Goal: Understand process/instructions

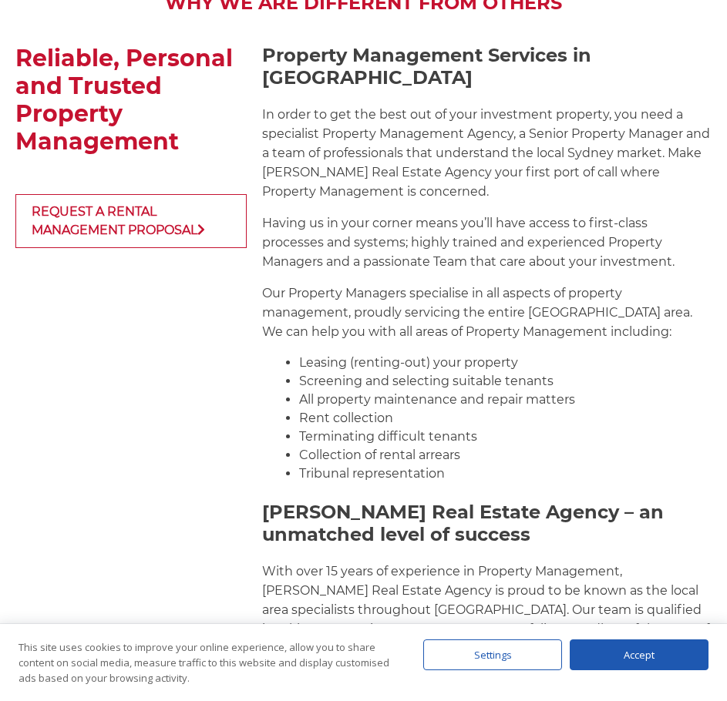
scroll to position [1773, 0]
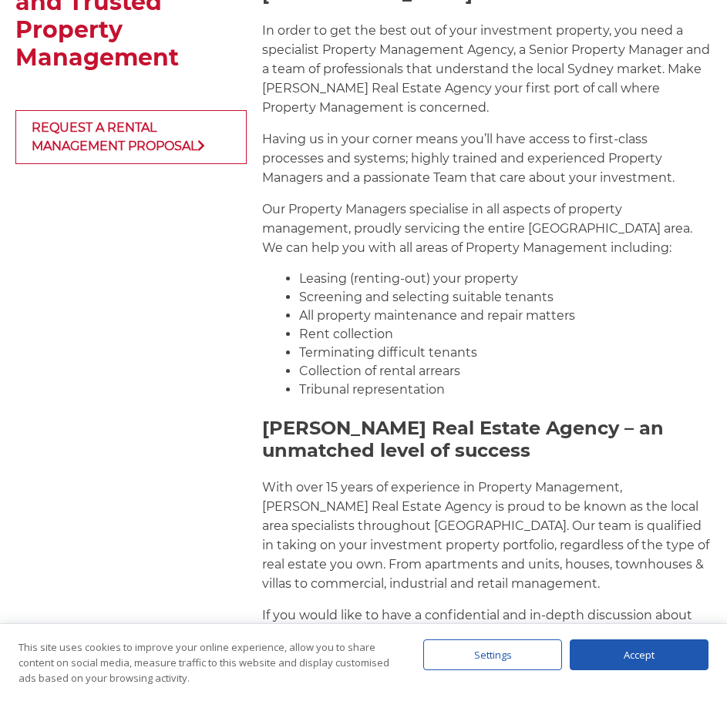
drag, startPoint x: 311, startPoint y: 260, endPoint x: 511, endPoint y: 340, distance: 215.5
click at [511, 339] on ul "Leasing (renting-out) your property Screening and selecting suitable tenants Al…" at bounding box center [505, 334] width 412 height 129
click at [447, 344] on li "Terminating difficult tenants" at bounding box center [505, 353] width 412 height 18
click at [331, 307] on li "All property maintenance and repair matters" at bounding box center [505, 316] width 412 height 18
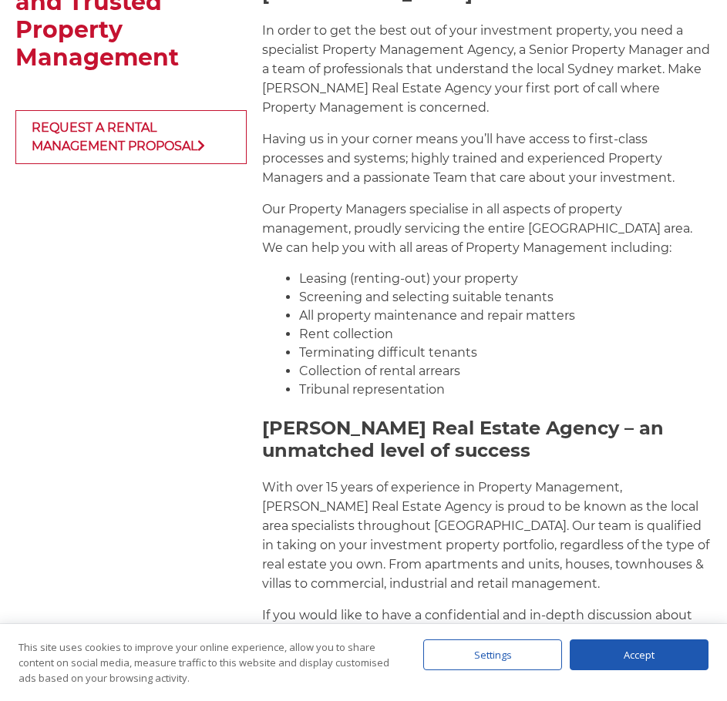
click at [331, 307] on li "All property maintenance and repair matters" at bounding box center [505, 316] width 412 height 18
click at [355, 344] on li "Terminating difficult tenants" at bounding box center [505, 353] width 412 height 18
click at [370, 325] on li "Rent collection" at bounding box center [505, 334] width 412 height 18
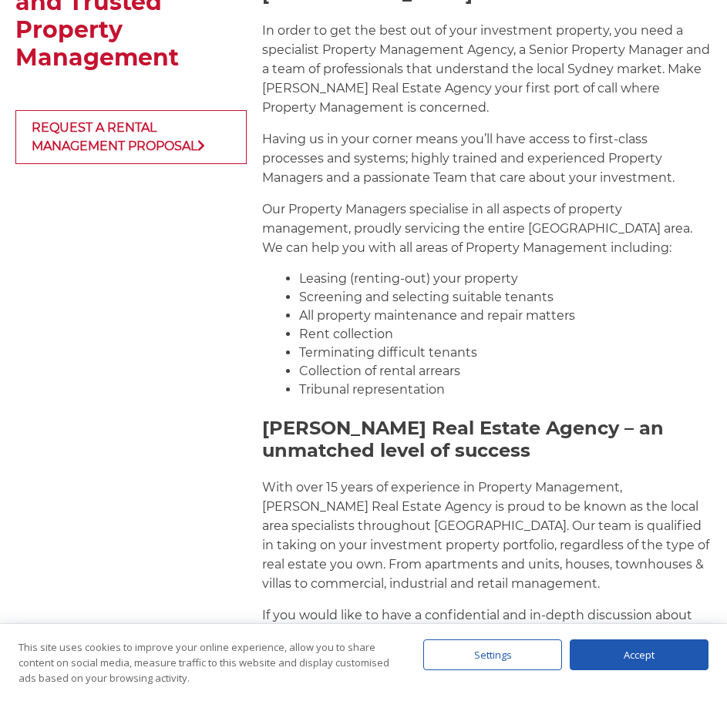
click at [383, 325] on li "Rent collection" at bounding box center [505, 334] width 412 height 18
click at [469, 362] on li "Collection of rental arrears" at bounding box center [505, 371] width 412 height 18
drag, startPoint x: 446, startPoint y: 362, endPoint x: 306, endPoint y: 267, distance: 169.7
click at [320, 286] on ul "Leasing (renting-out) your property Screening and selecting suitable tenants Al…" at bounding box center [505, 334] width 412 height 129
click at [286, 230] on p "Our Property Managers specialise in all aspects of property management, proudly…" at bounding box center [486, 229] width 449 height 58
